Goal: Transaction & Acquisition: Obtain resource

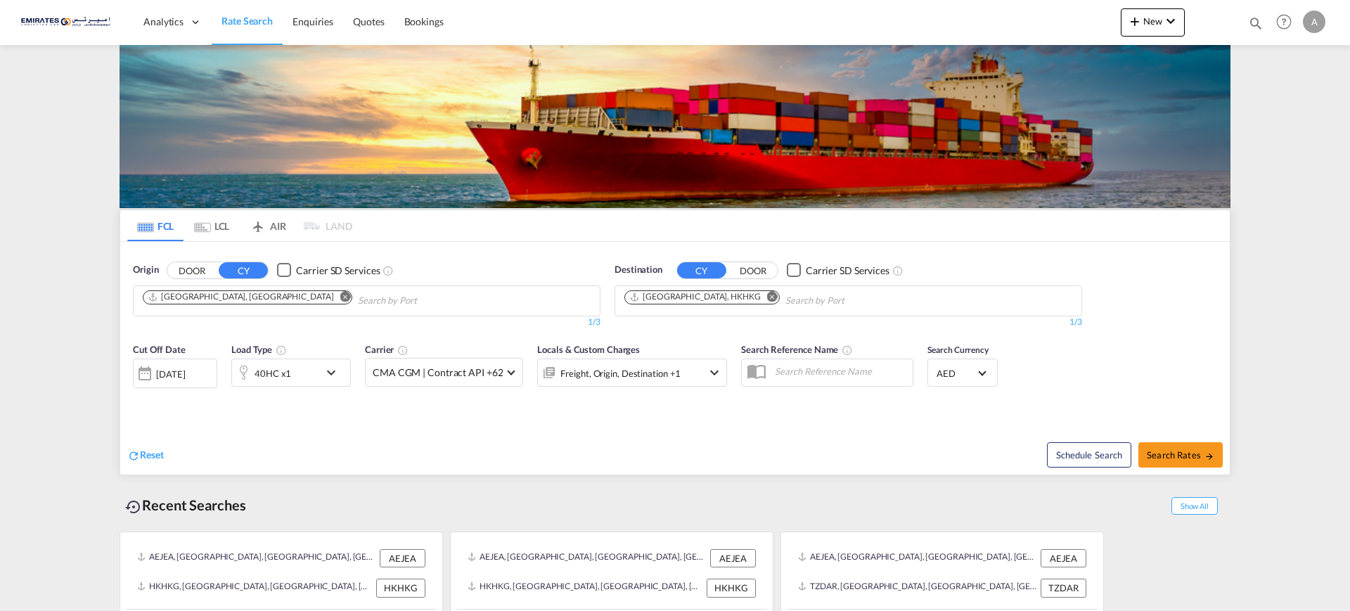
click at [767, 295] on md-icon "Remove" at bounding box center [772, 296] width 11 height 11
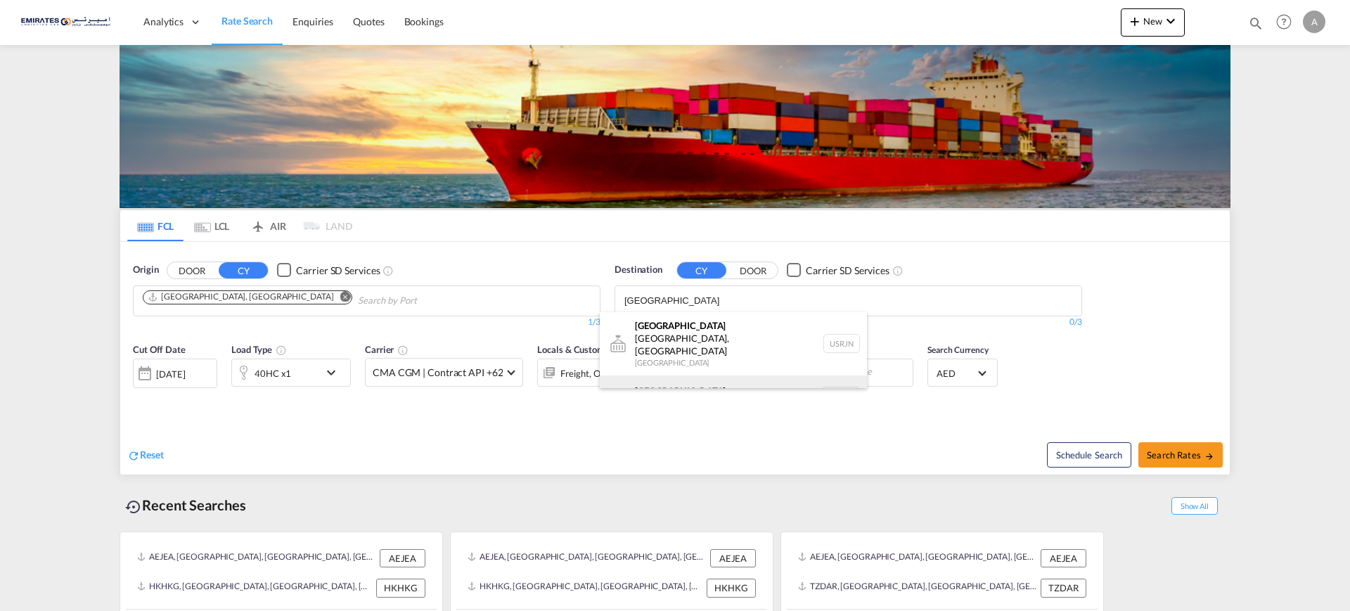
type input "[GEOGRAPHIC_DATA]"
click at [651, 376] on div "[GEOGRAPHIC_DATA] [GEOGRAPHIC_DATA] NLRTM" at bounding box center [733, 397] width 267 height 42
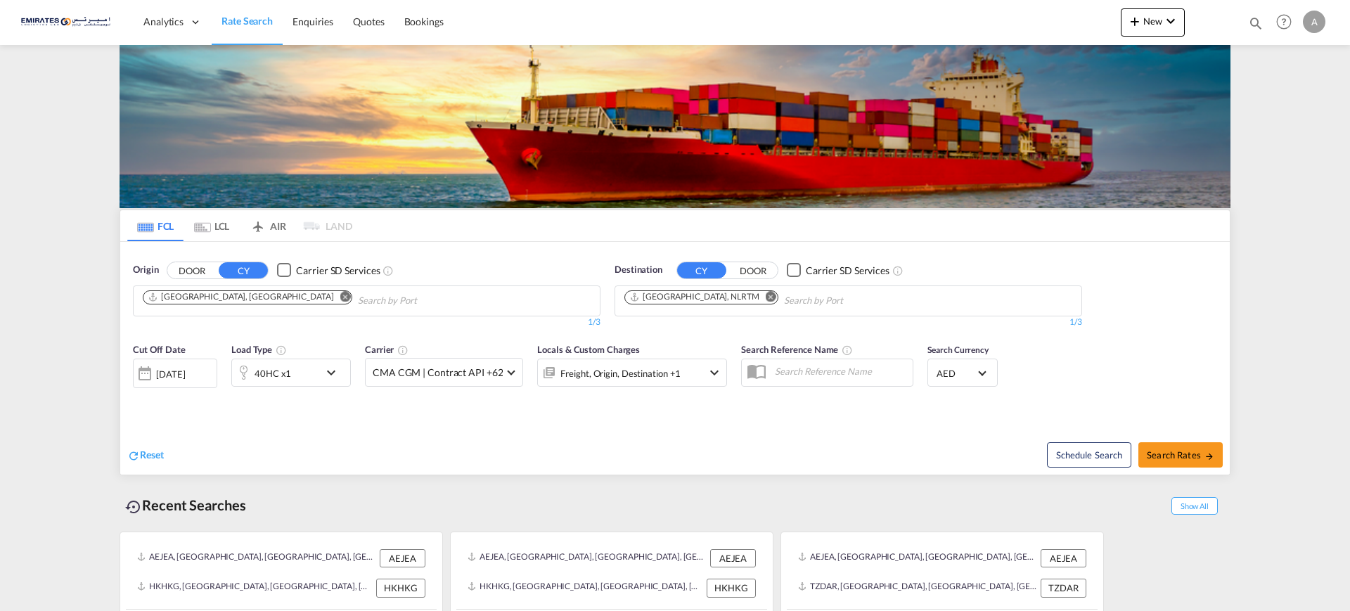
click at [309, 370] on div "40HC x1" at bounding box center [275, 373] width 87 height 28
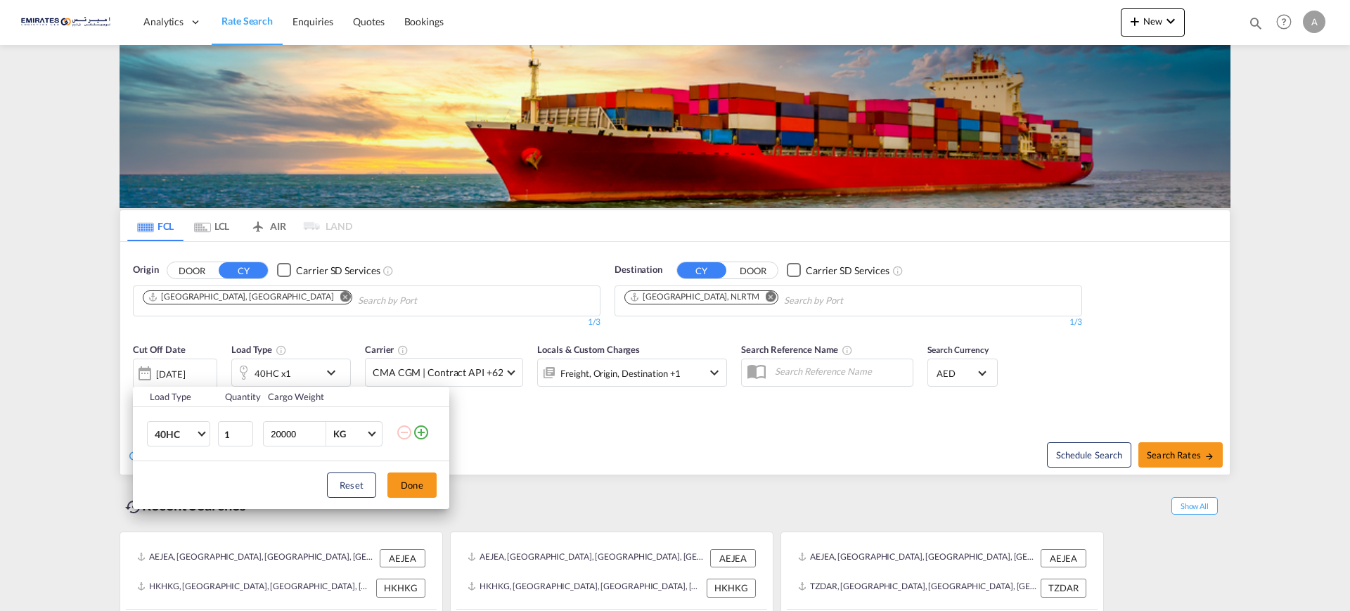
click at [1278, 239] on div "Load Type Quantity Cargo Weight 40HC 20GP 40GP 40HC 45HC 20RE 40RE 40HR 20OT 40…" at bounding box center [675, 305] width 1350 height 611
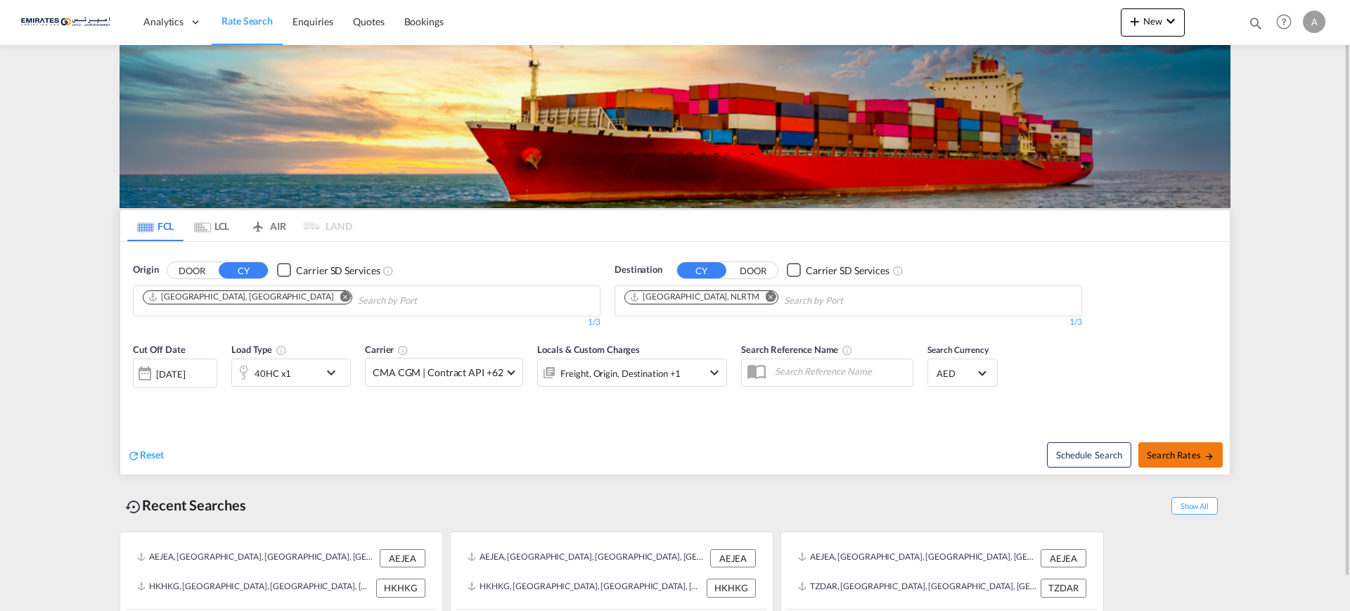
click at [1169, 458] on span "Search Rates" at bounding box center [1181, 454] width 68 height 11
type input "AEJEA to NLRTM / [DATE]"
